Goal: Task Accomplishment & Management: Manage account settings

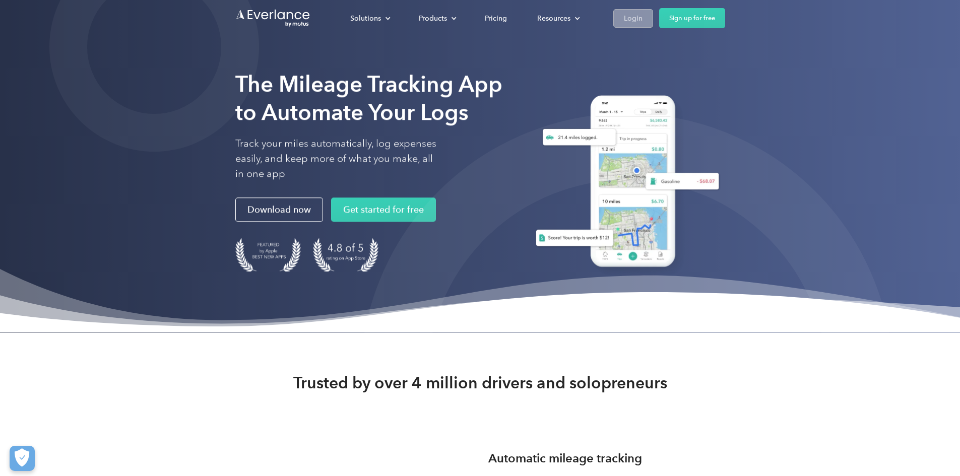
click at [643, 18] on div "Login" at bounding box center [633, 18] width 19 height 13
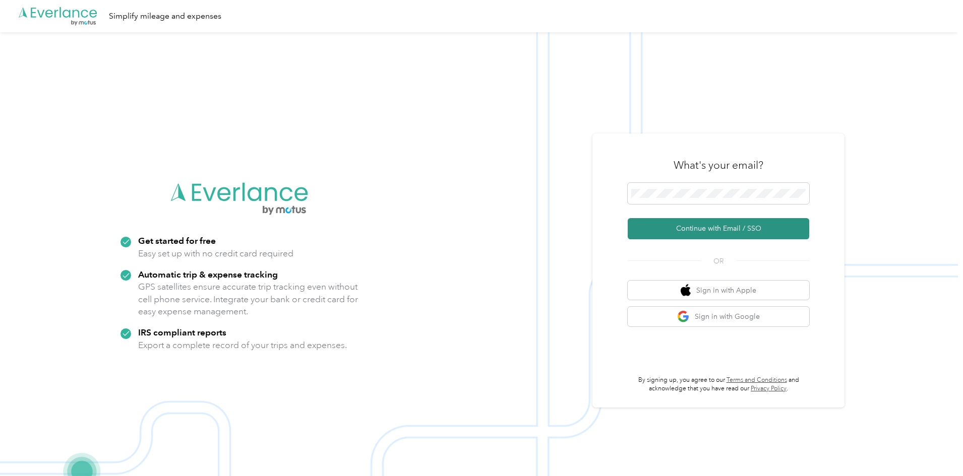
click at [700, 228] on button "Continue with Email / SSO" at bounding box center [718, 228] width 181 height 21
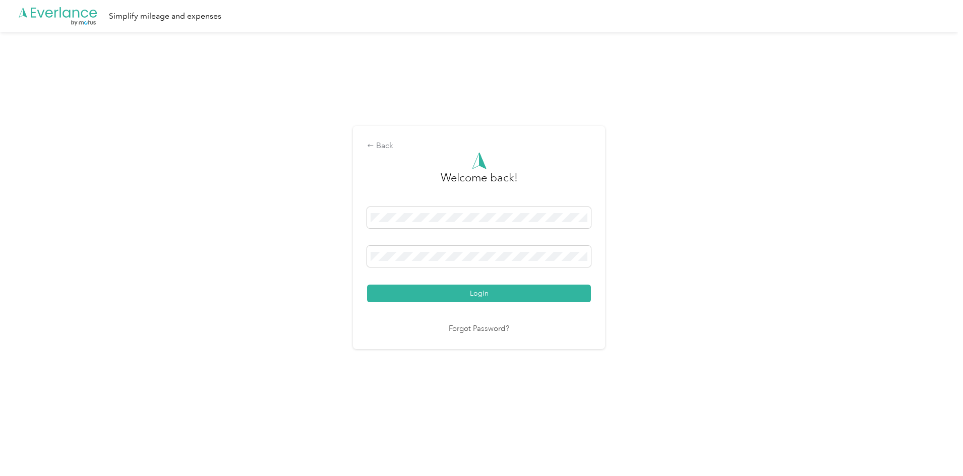
click at [367, 285] on button "Login" at bounding box center [479, 294] width 224 height 18
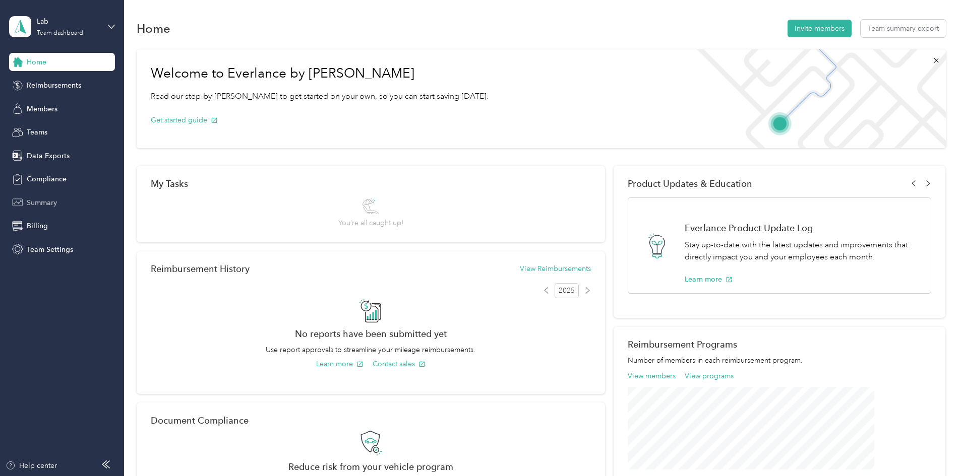
click at [56, 206] on span "Summary" at bounding box center [42, 203] width 30 height 11
